Goal: Information Seeking & Learning: Learn about a topic

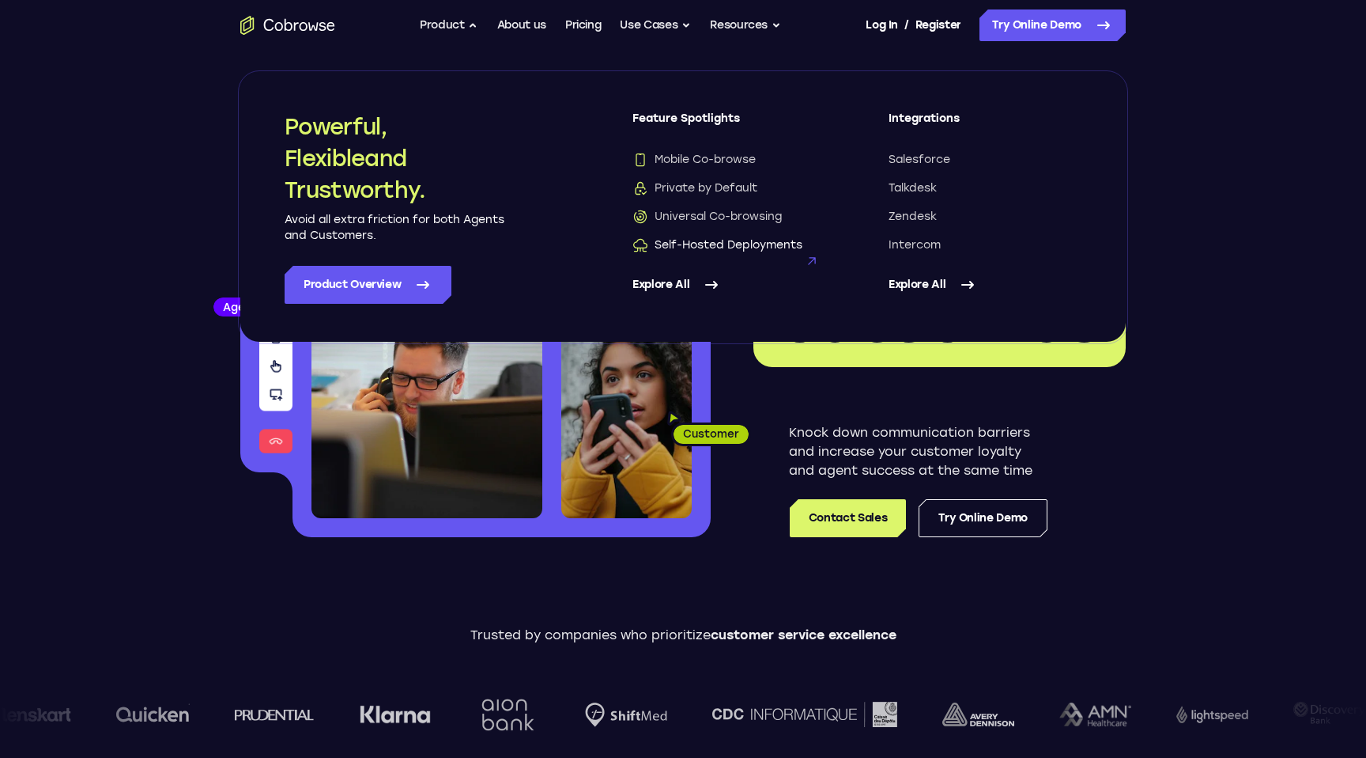
click at [729, 244] on span "Self-Hosted Deployments" at bounding box center [718, 245] width 170 height 16
click at [580, 33] on link "Pricing" at bounding box center [583, 25] width 36 height 32
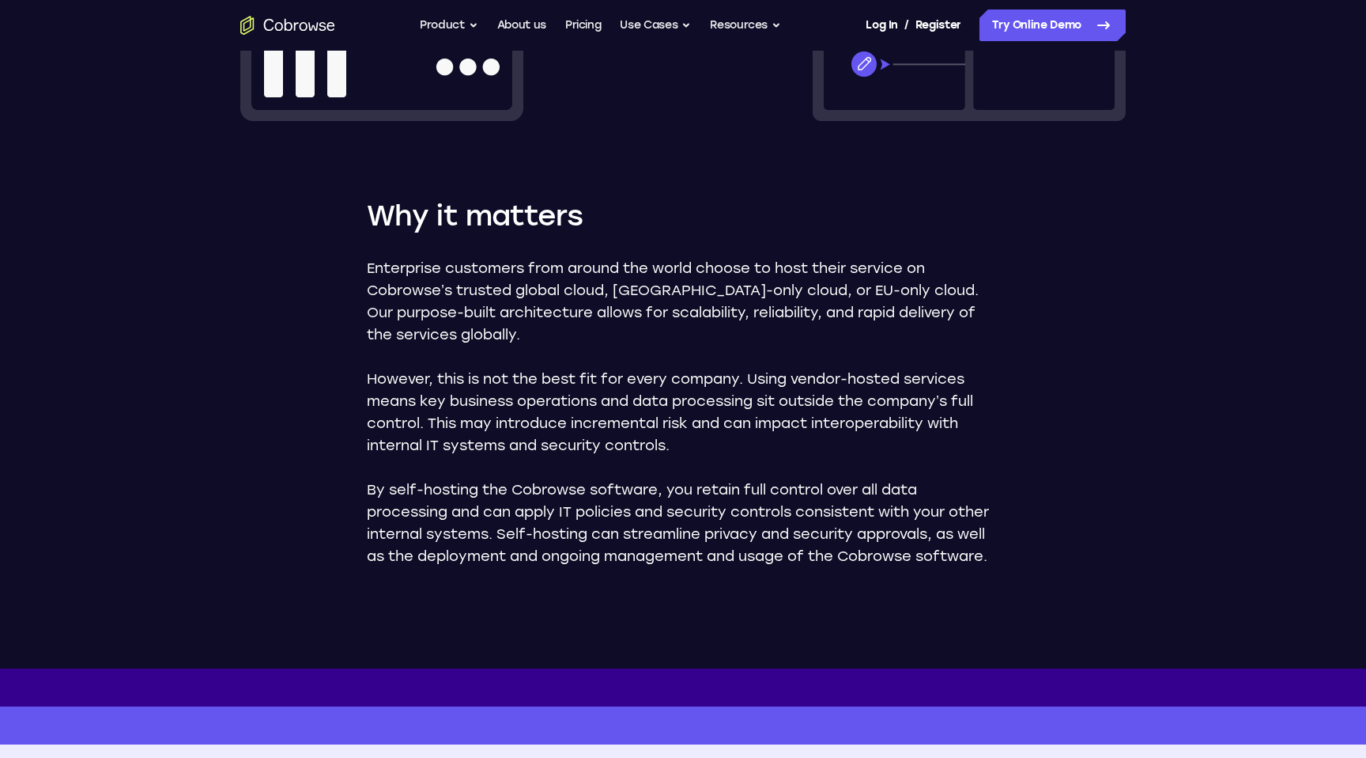
scroll to position [792, 0]
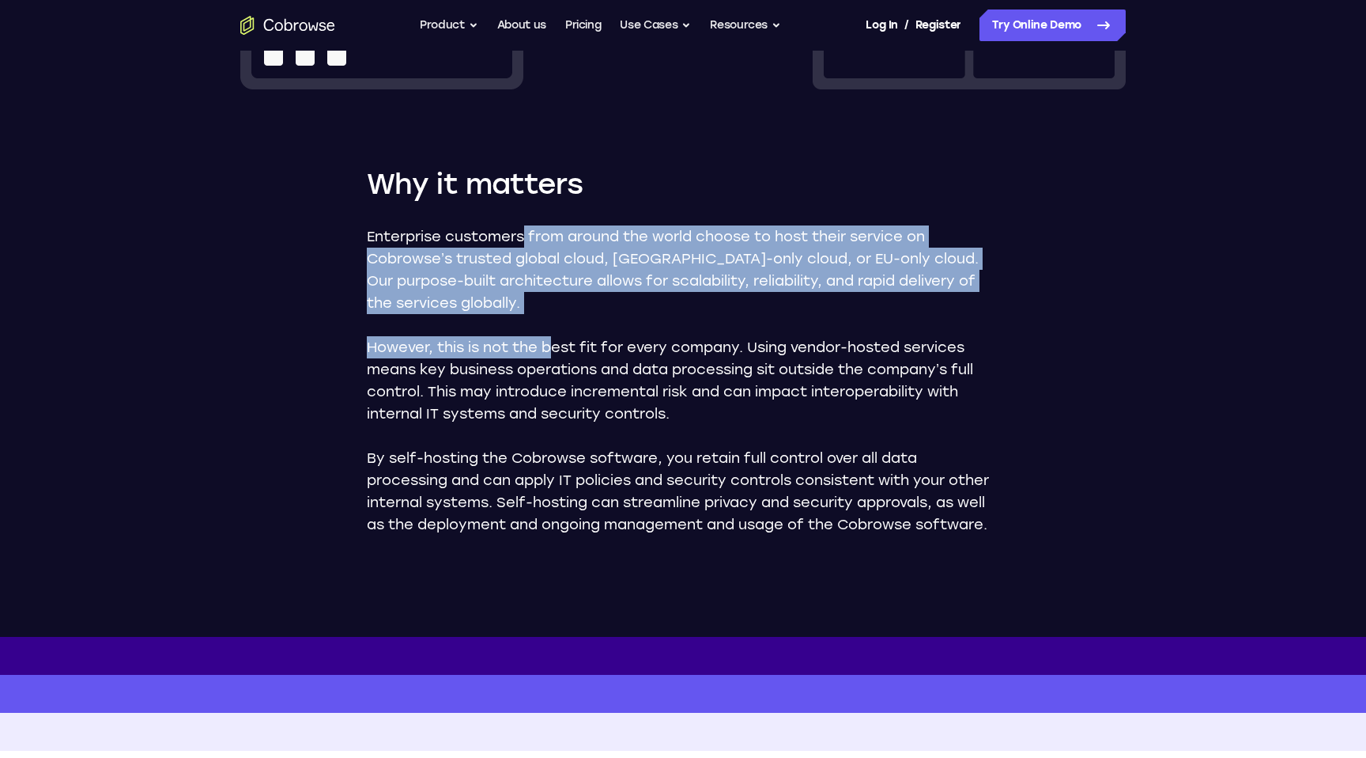
drag, startPoint x: 523, startPoint y: 230, endPoint x: 551, endPoint y: 340, distance: 113.5
click at [551, 340] on div "Enterprise customers from around the world choose to host their service on Cobr…" at bounding box center [683, 380] width 633 height 310
click at [551, 340] on p "However, this is not the best fit for every company. Using vendor-hosted servic…" at bounding box center [683, 380] width 633 height 89
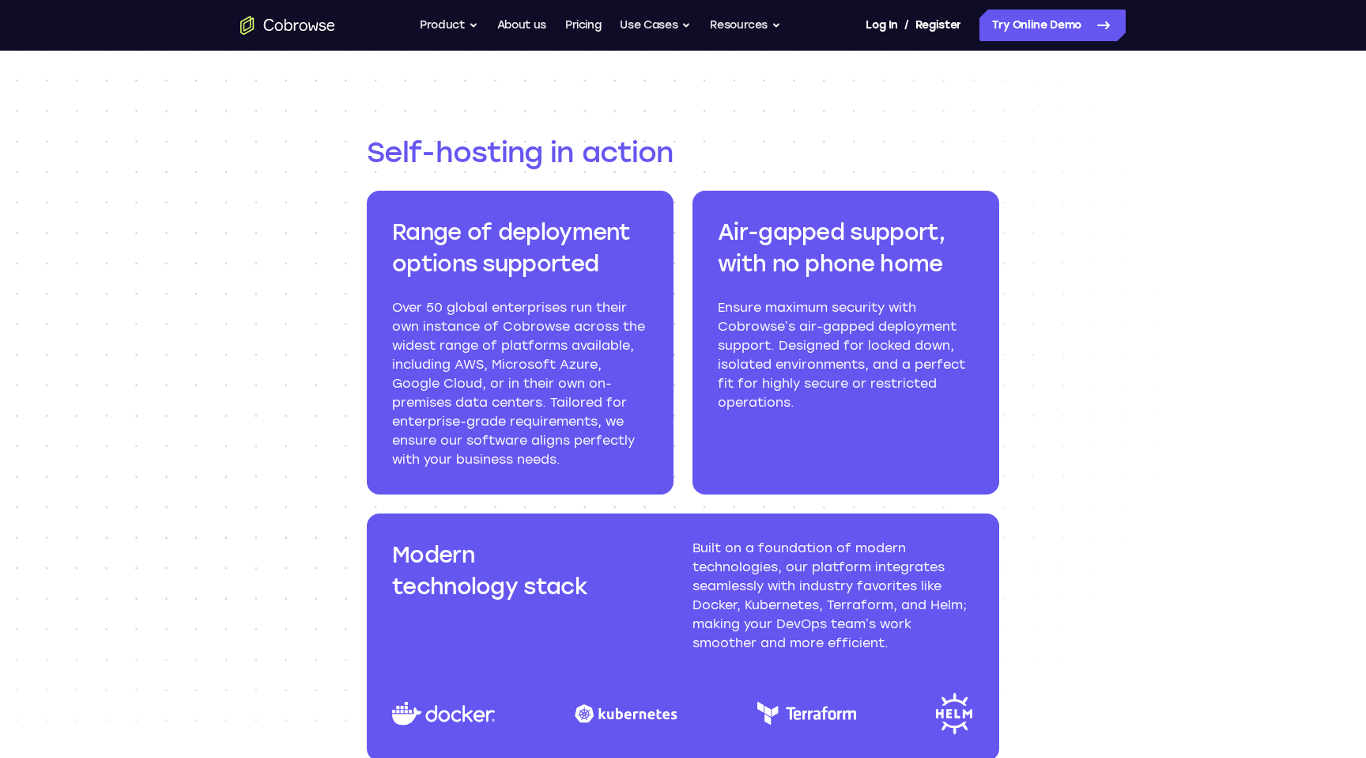
scroll to position [1437, 0]
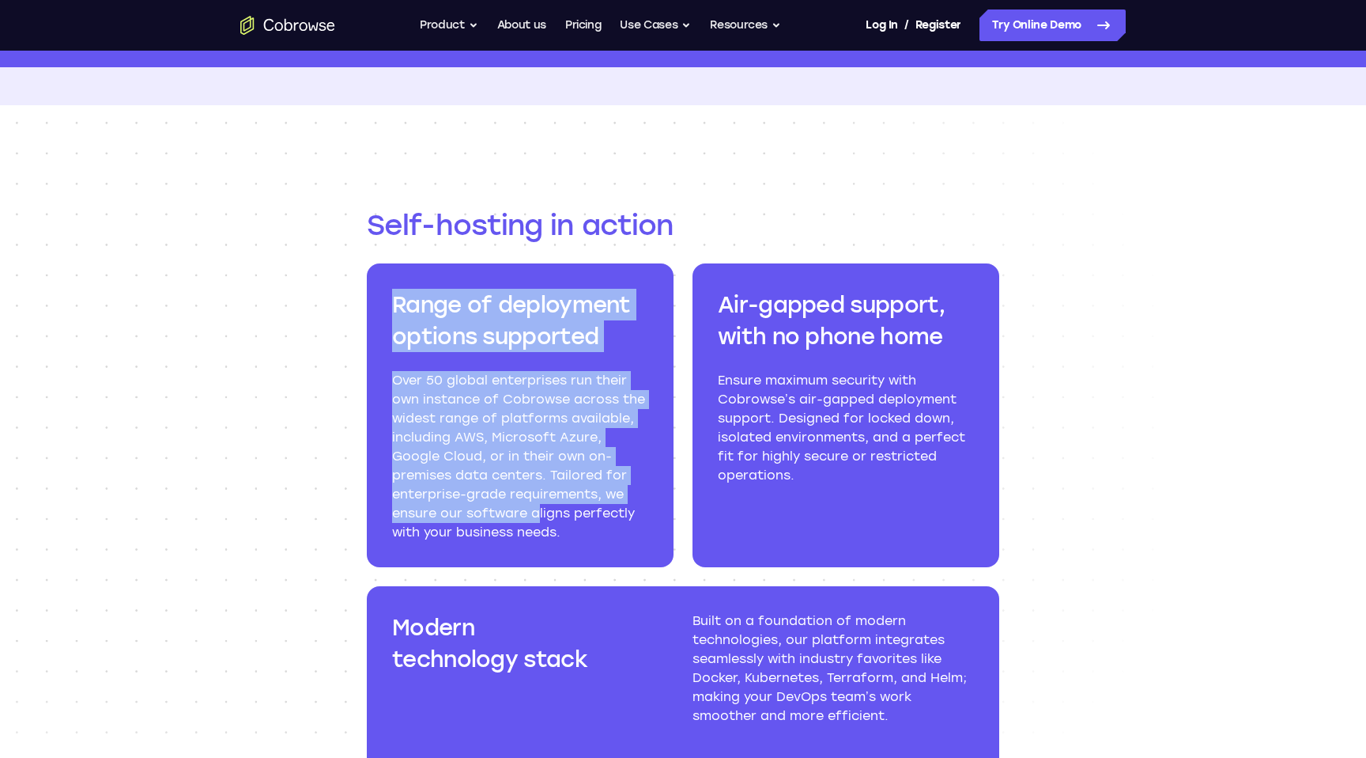
drag, startPoint x: 478, startPoint y: 265, endPoint x: 540, endPoint y: 517, distance: 259.7
click at [540, 517] on div "Range of deployment options supported Over 50 global enterprises run their own …" at bounding box center [520, 415] width 307 height 304
click at [540, 517] on p "Over 50 global enterprises run their own instance of Cobrowse across the widest…" at bounding box center [520, 456] width 256 height 171
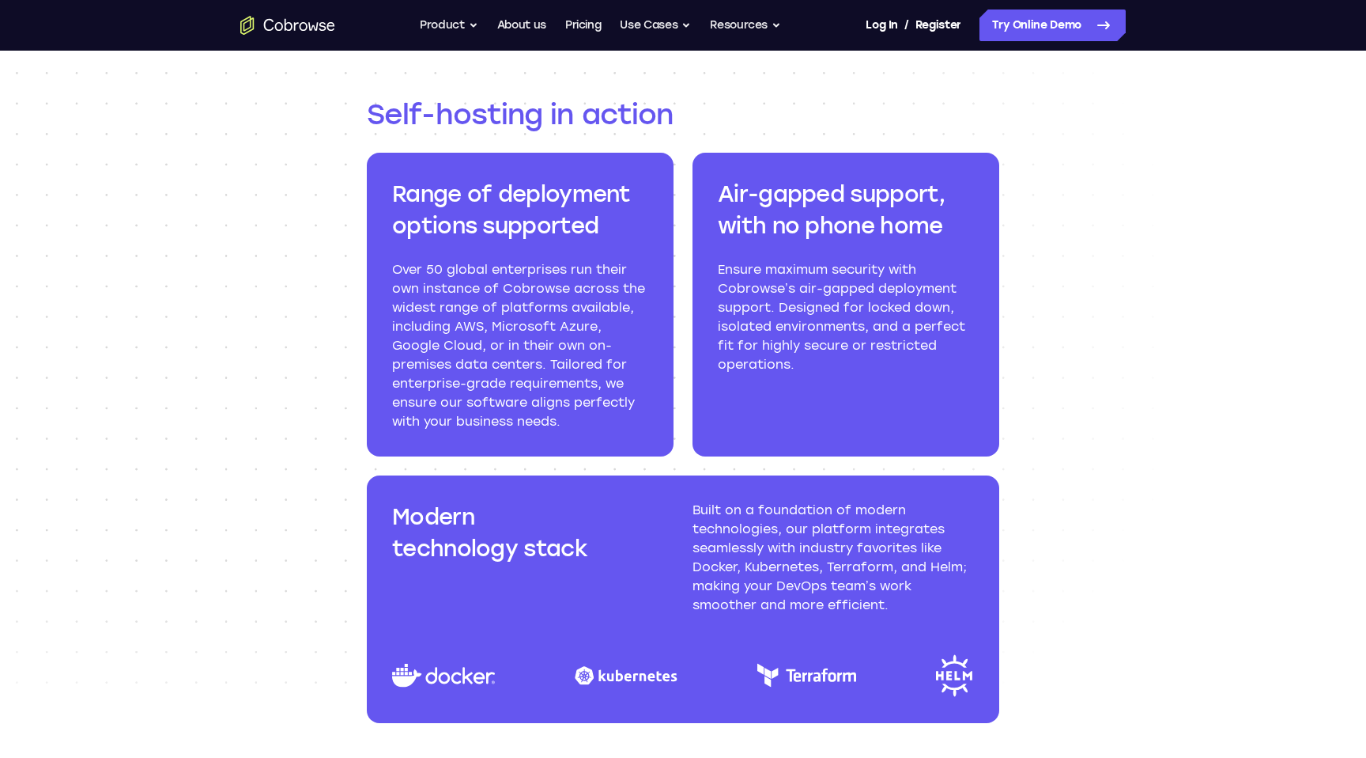
scroll to position [1565, 0]
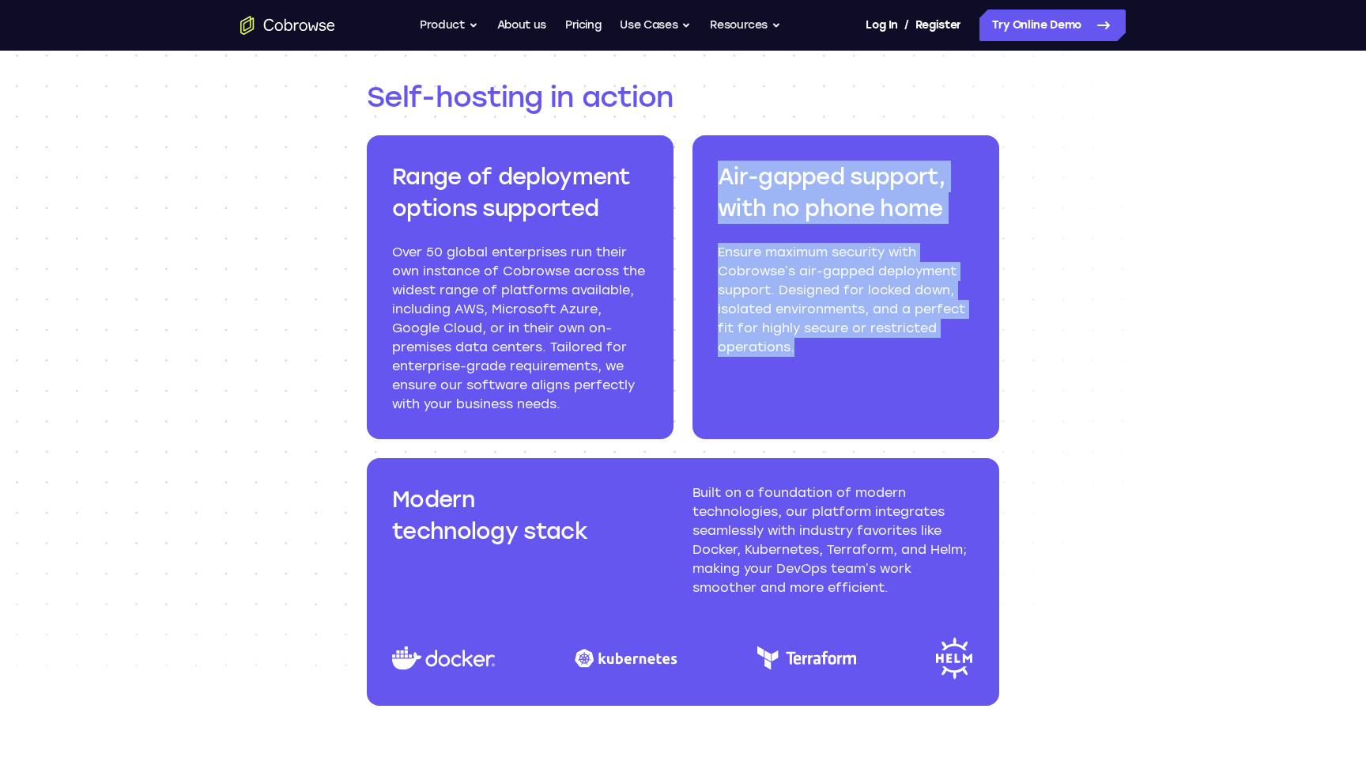
drag, startPoint x: 707, startPoint y: 174, endPoint x: 799, endPoint y: 371, distance: 217.2
click at [799, 371] on div "Air-gapped support, with no phone home Ensure maximum security with Cobrowse’s …" at bounding box center [846, 287] width 307 height 304
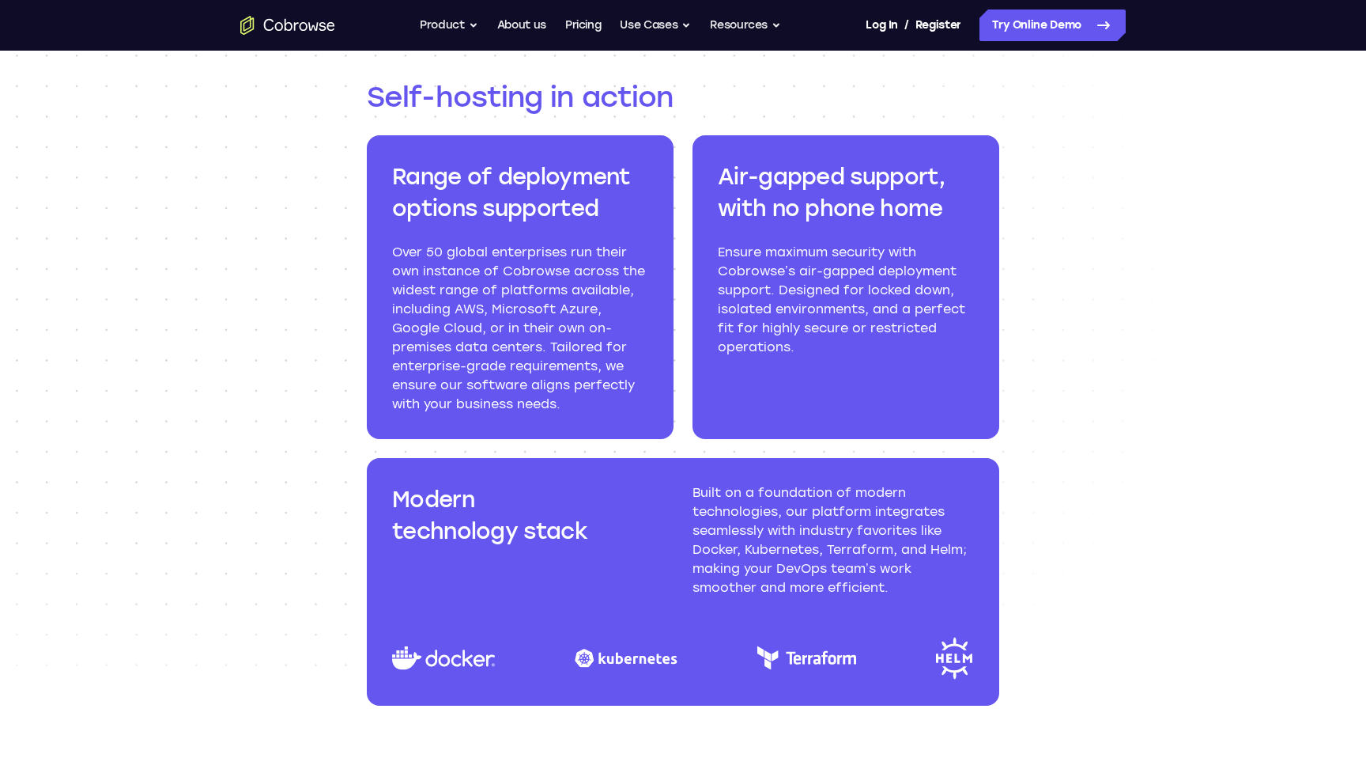
drag, startPoint x: 799, startPoint y: 371, endPoint x: 834, endPoint y: 403, distance: 48.1
click at [834, 402] on div "Air-gapped support, with no phone home Ensure maximum security with Cobrowse’s …" at bounding box center [846, 287] width 307 height 304
click at [897, 404] on div "Air-gapped support, with no phone home Ensure maximum security with Cobrowse’s …" at bounding box center [846, 287] width 307 height 304
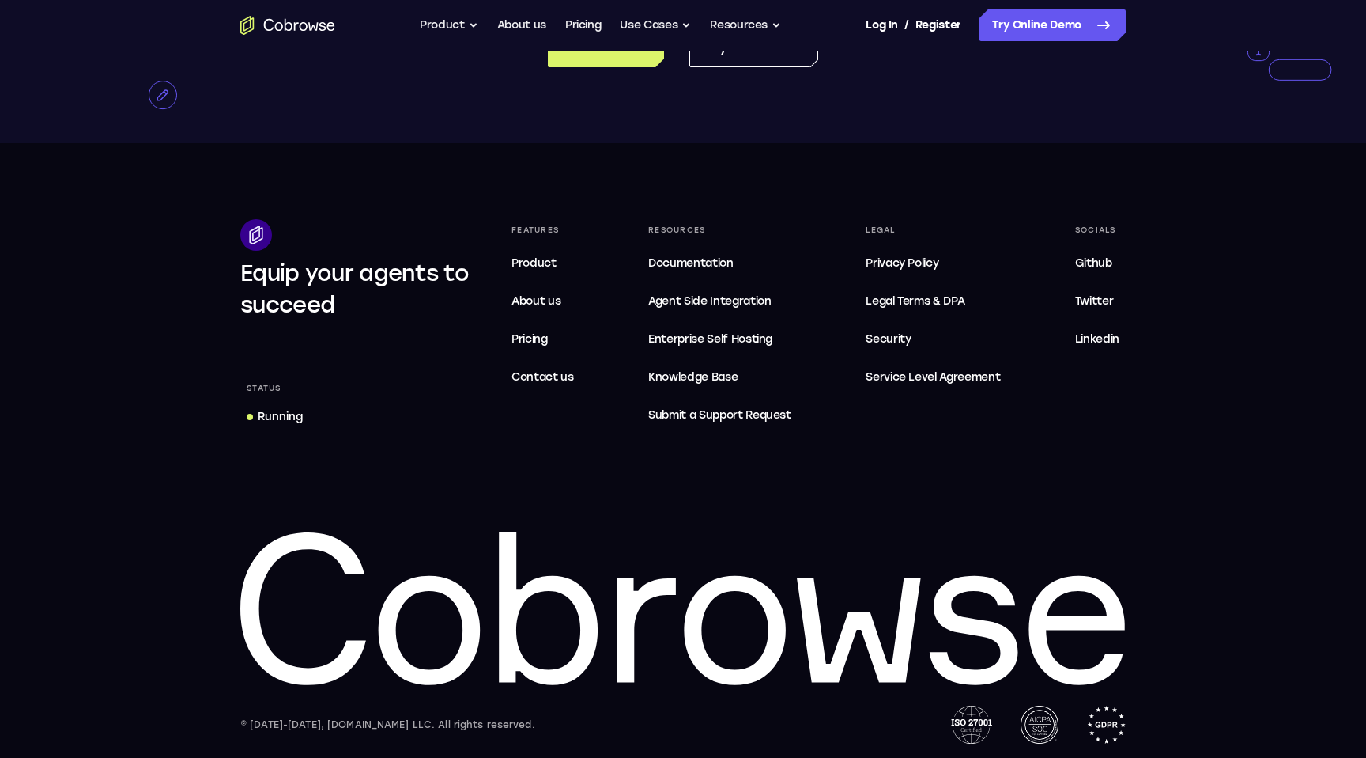
scroll to position [3002, 0]
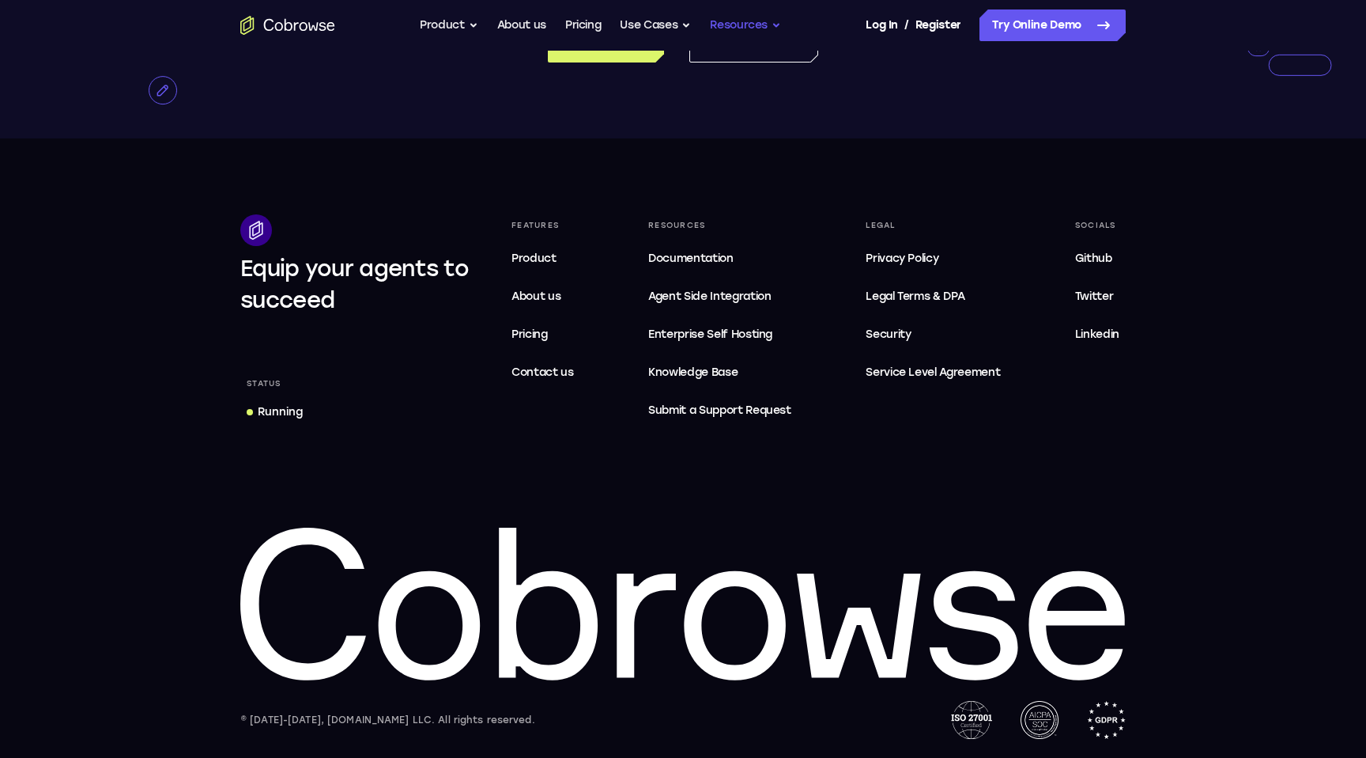
click at [740, 25] on button "Resources" at bounding box center [745, 25] width 71 height 32
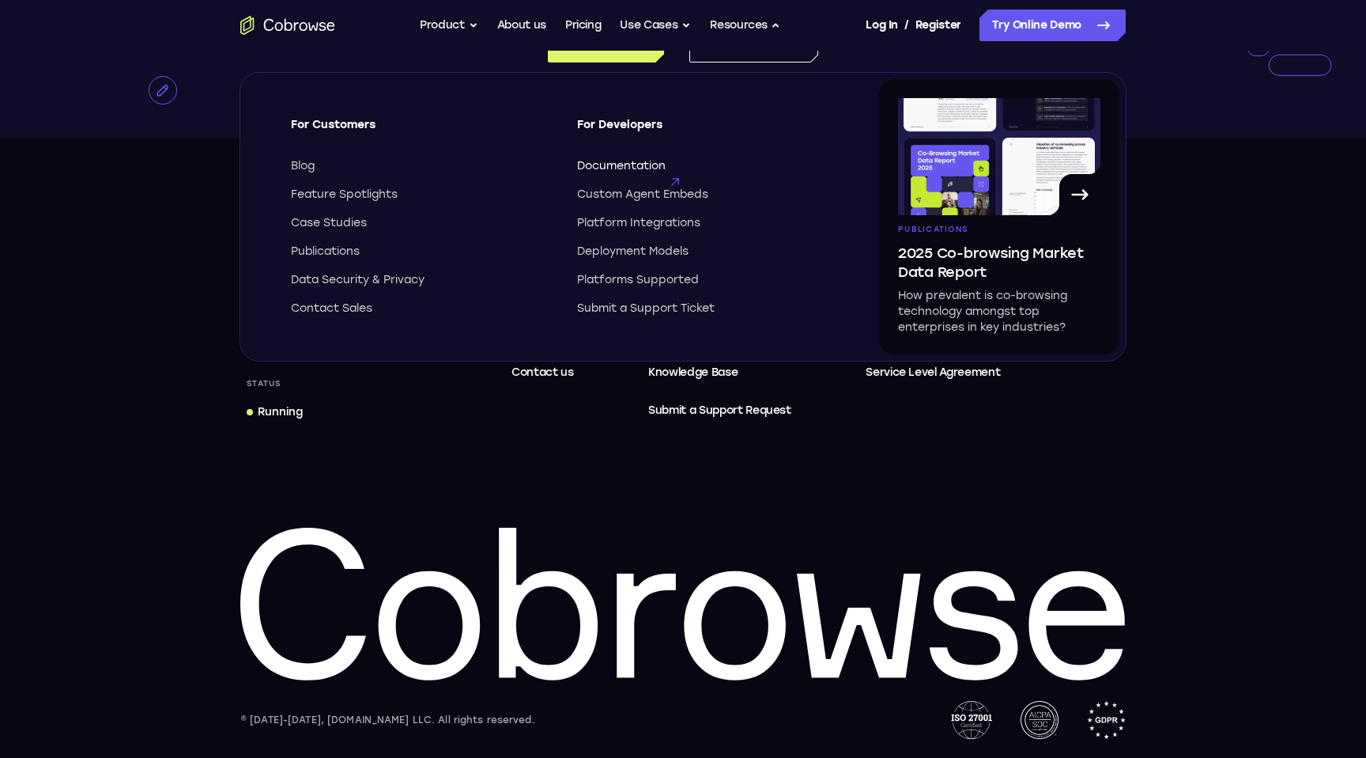
click at [618, 164] on span "Documentation" at bounding box center [621, 166] width 89 height 16
click at [644, 278] on span "Platforms Supported" at bounding box center [638, 280] width 122 height 16
click at [645, 244] on span "Deployment Models" at bounding box center [632, 252] width 111 height 16
click at [644, 230] on span "Platform Integrations" at bounding box center [638, 223] width 123 height 16
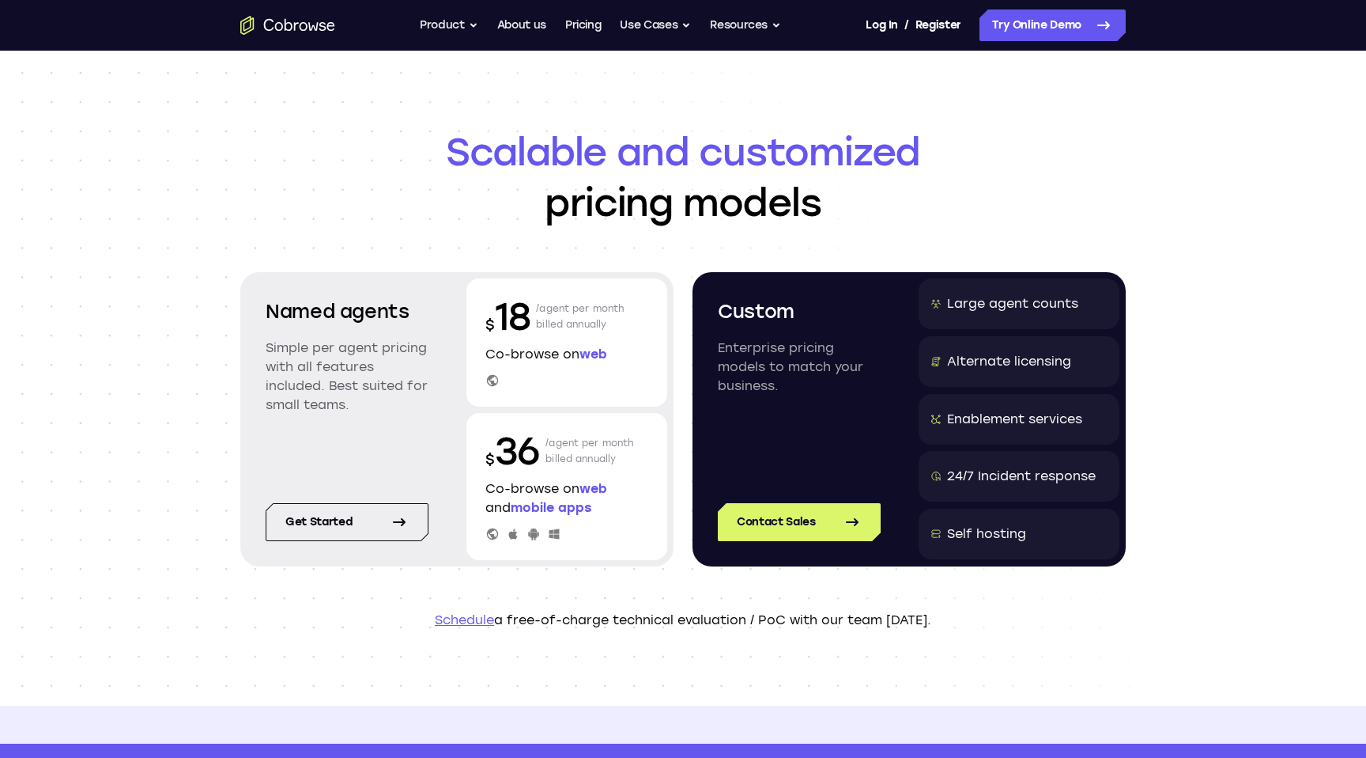
click at [546, 354] on p "Co-browse on web" at bounding box center [567, 354] width 163 height 19
click at [575, 322] on p "/agent per month billed annually" at bounding box center [580, 316] width 89 height 51
click at [553, 458] on p "/agent per month billed annually" at bounding box center [590, 450] width 89 height 51
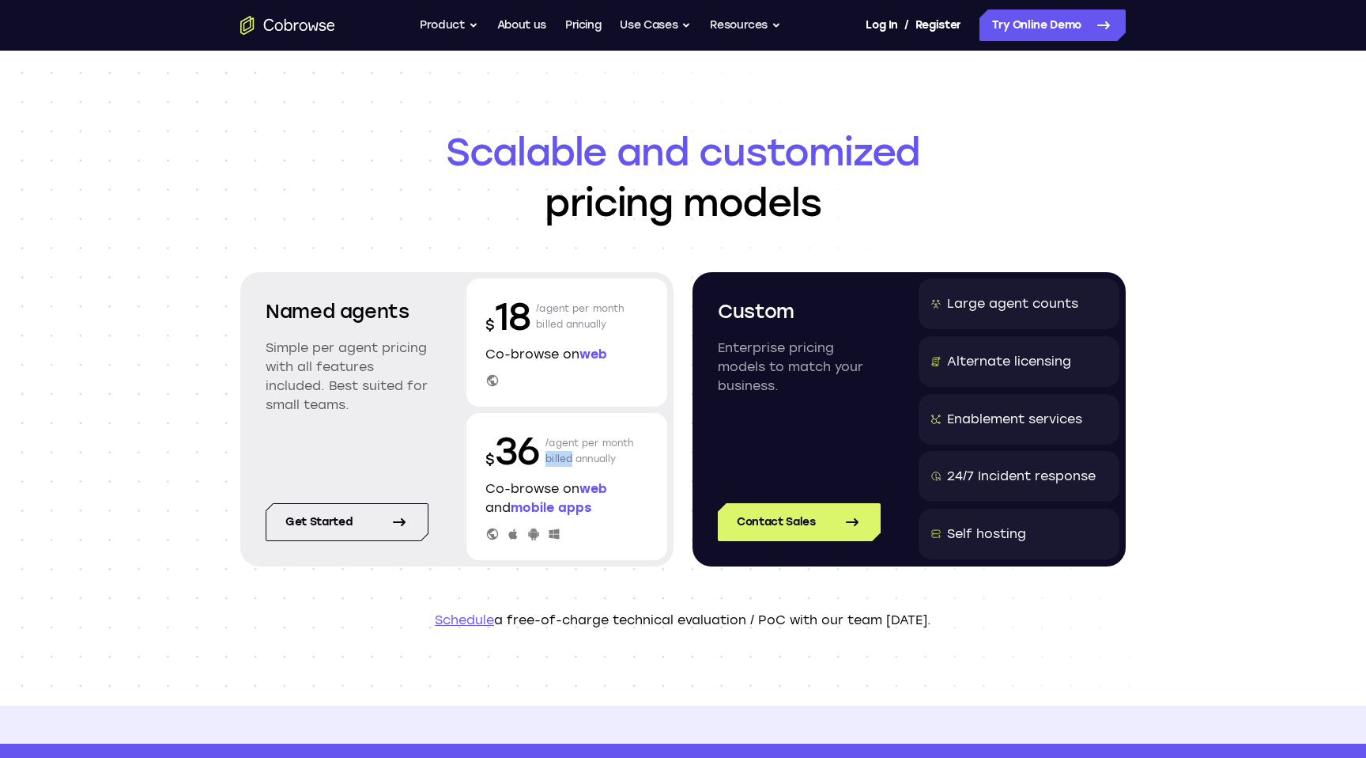
click at [553, 458] on p "/agent per month billed annually" at bounding box center [590, 450] width 89 height 51
click at [591, 445] on p "/agent per month billed annually" at bounding box center [590, 450] width 89 height 51
drag, startPoint x: 546, startPoint y: 440, endPoint x: 630, endPoint y: 462, distance: 86.5
click at [630, 462] on p "/agent per month billed annually" at bounding box center [590, 450] width 89 height 51
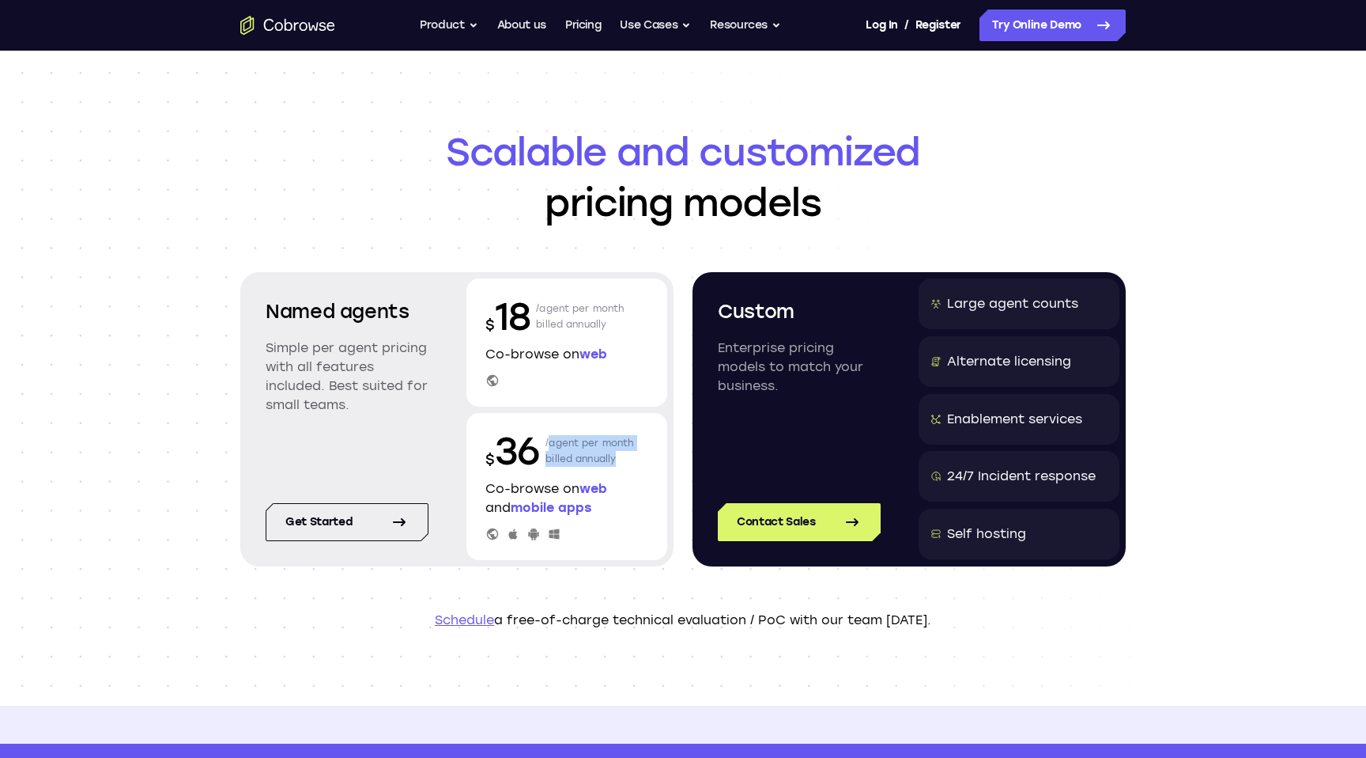
click at [630, 462] on p "/agent per month billed annually" at bounding box center [590, 450] width 89 height 51
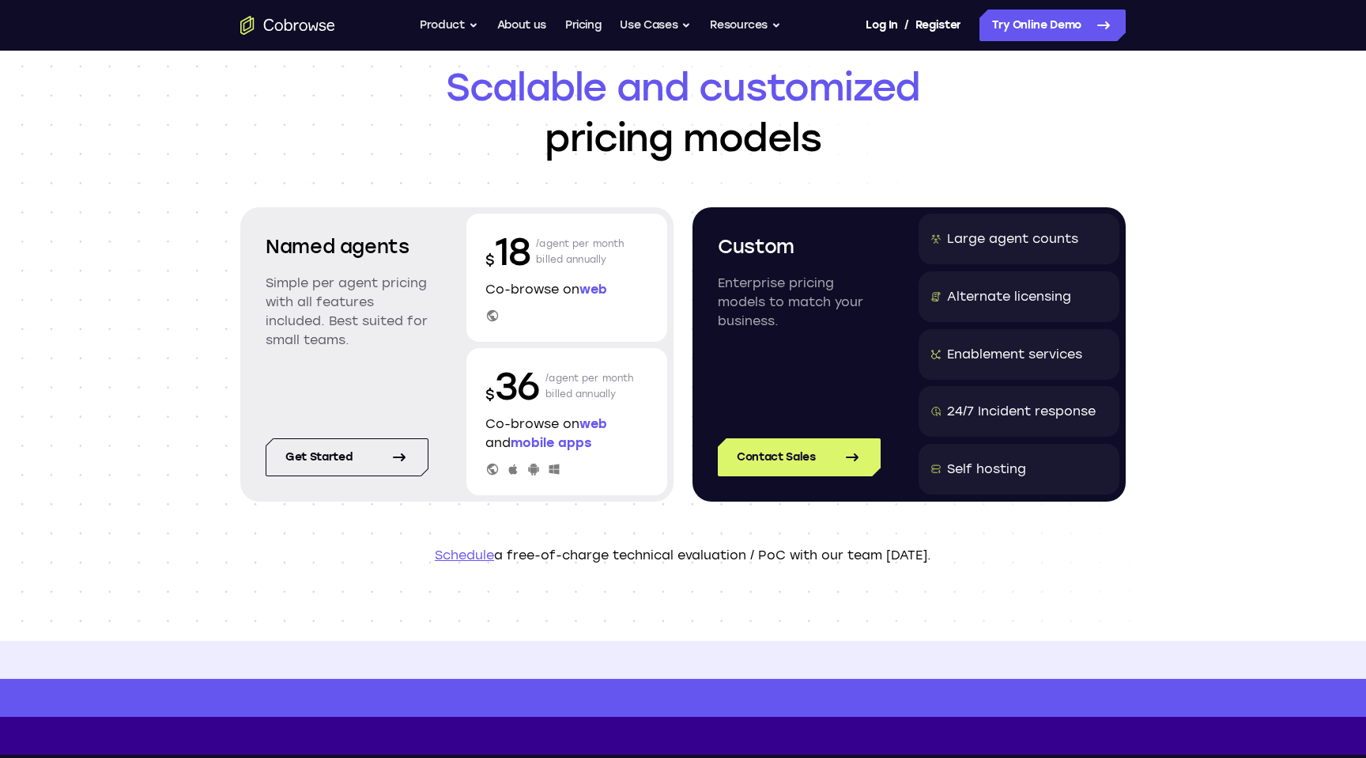
scroll to position [66, 0]
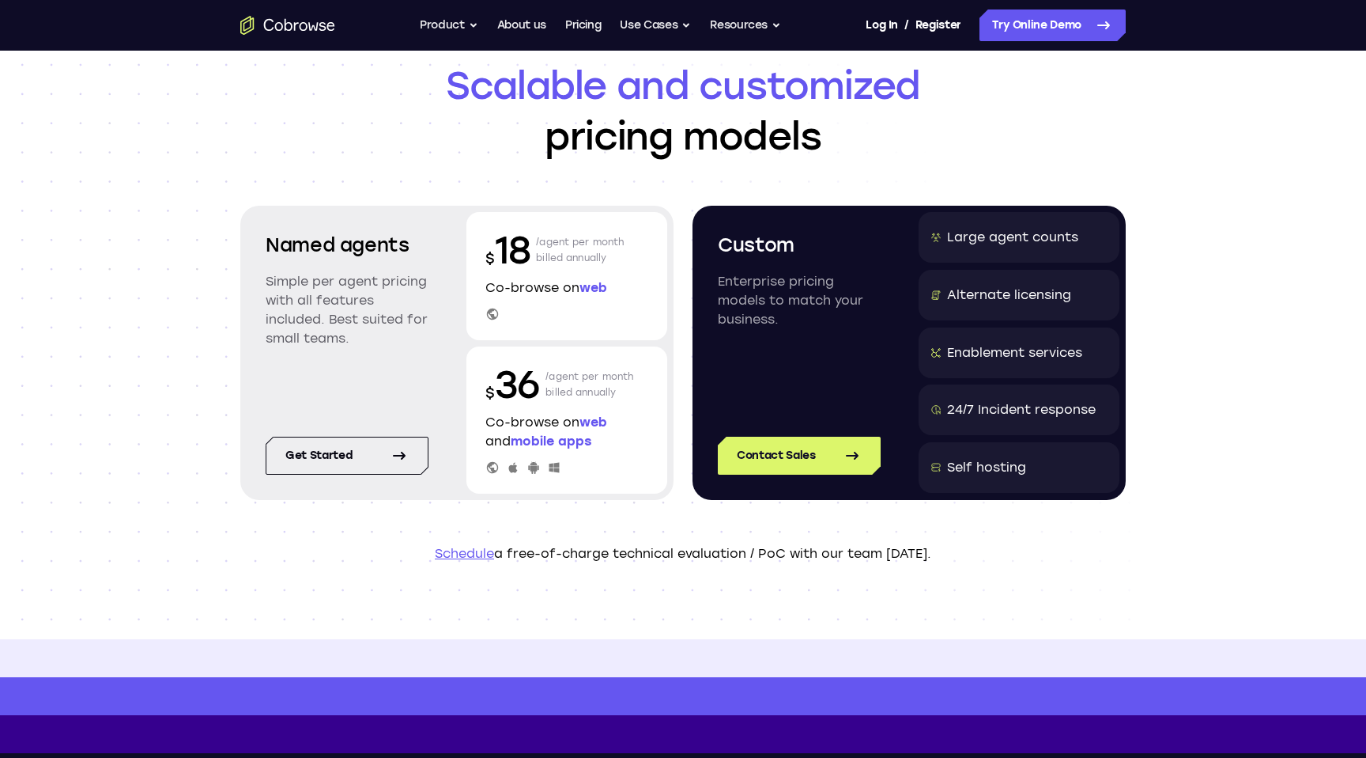
click at [982, 300] on div "Alternate licensing" at bounding box center [1009, 294] width 124 height 19
click at [990, 426] on div "24/7 Incident response" at bounding box center [1019, 409] width 201 height 51
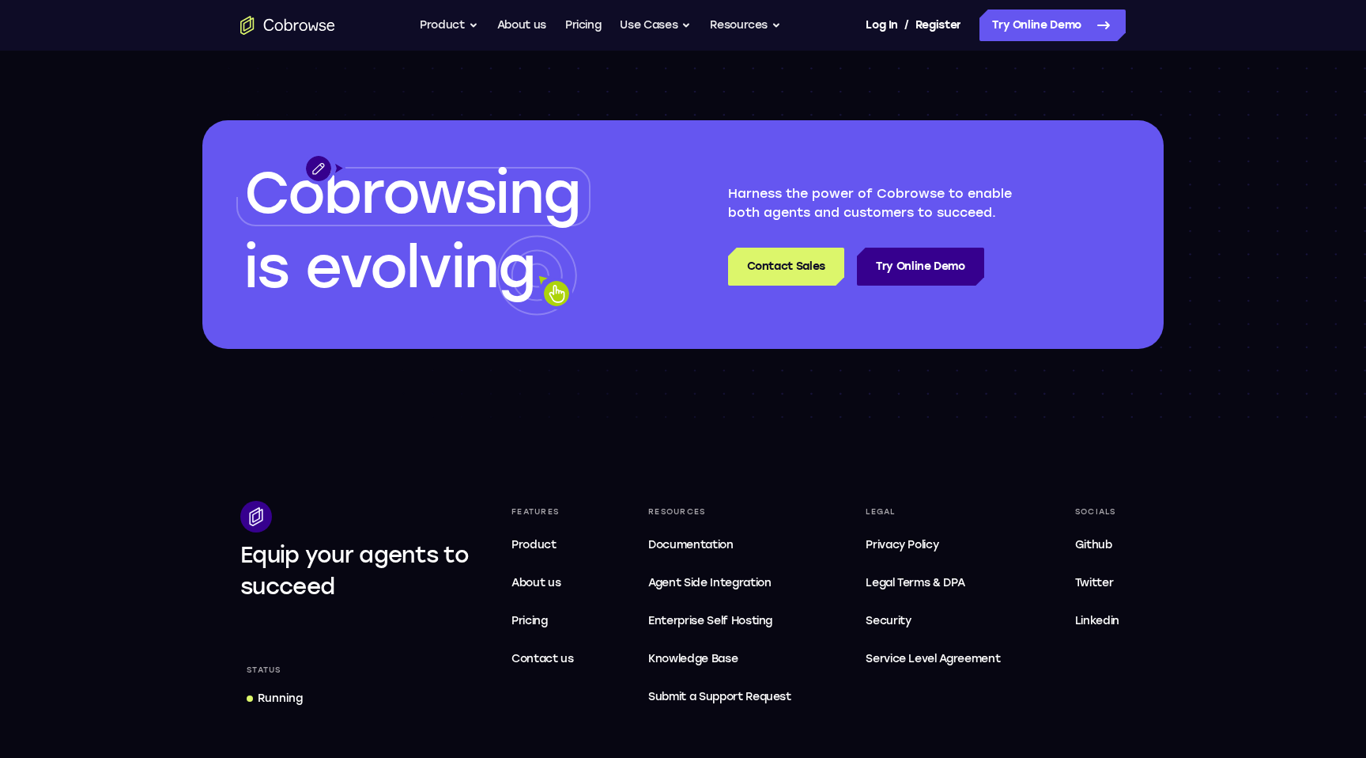
scroll to position [2575, 0]
